Goal: Find specific page/section: Find specific page/section

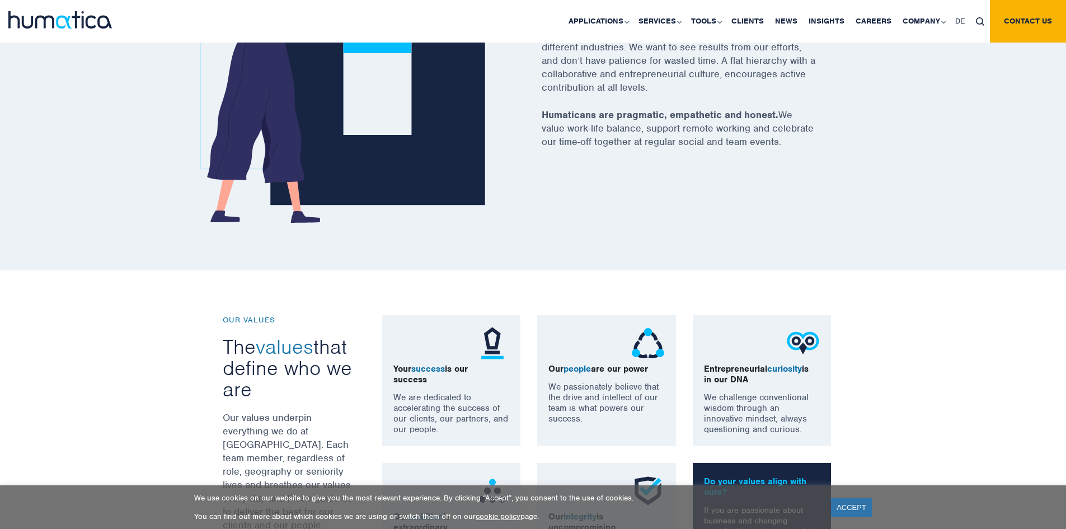
scroll to position [280, 0]
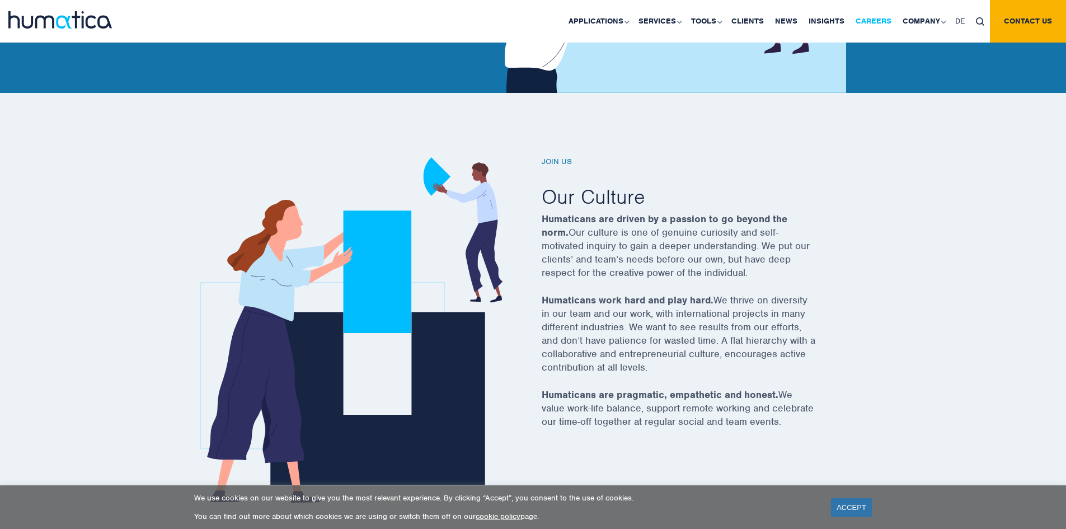
click at [871, 18] on link "Careers" at bounding box center [873, 21] width 47 height 43
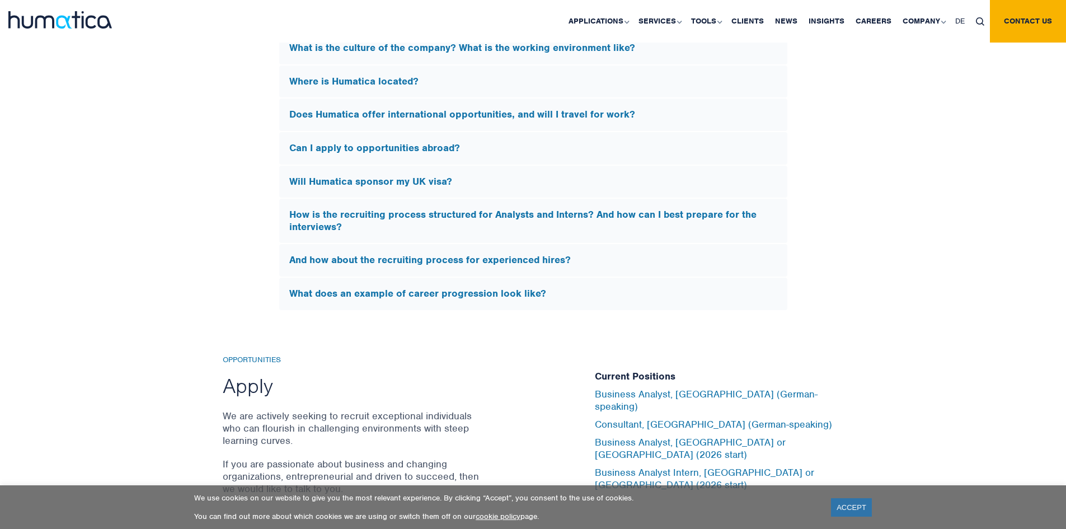
scroll to position [3581, 0]
